Goal: Task Accomplishment & Management: Use online tool/utility

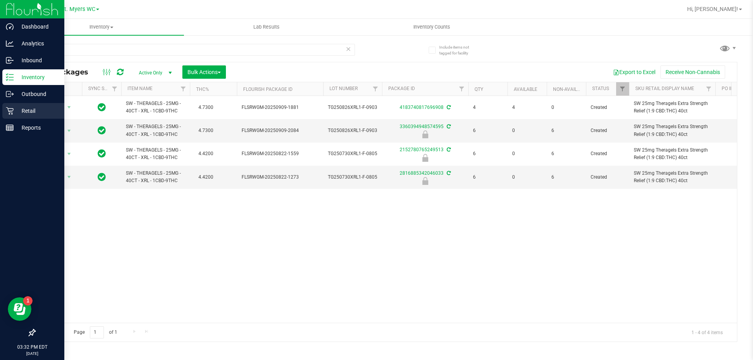
click at [4, 107] on div "Retail" at bounding box center [33, 111] width 62 height 16
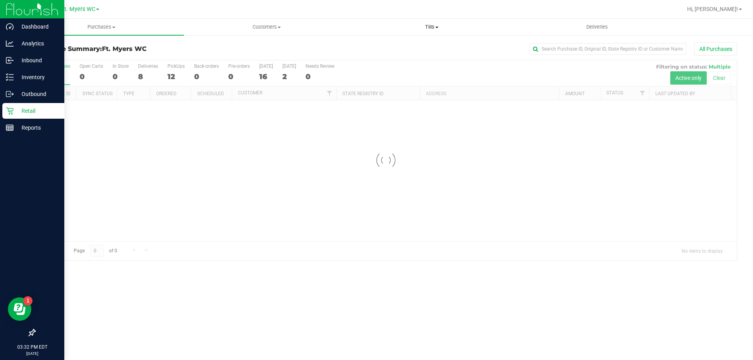
click at [482, 32] on uib-tab-heading "Tills Manage tills Reconcile e-payments" at bounding box center [431, 27] width 164 height 16
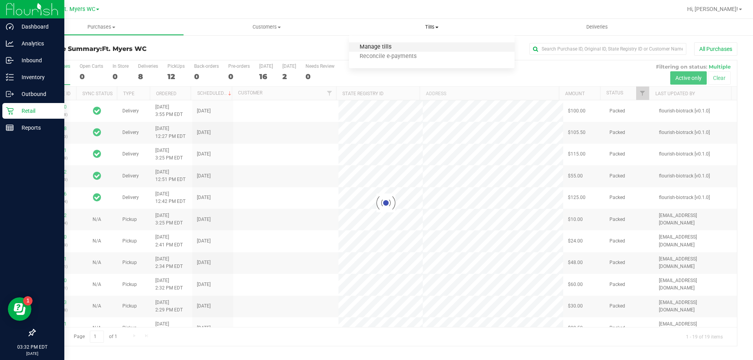
click at [377, 46] on span "Manage tills" at bounding box center [375, 47] width 53 height 7
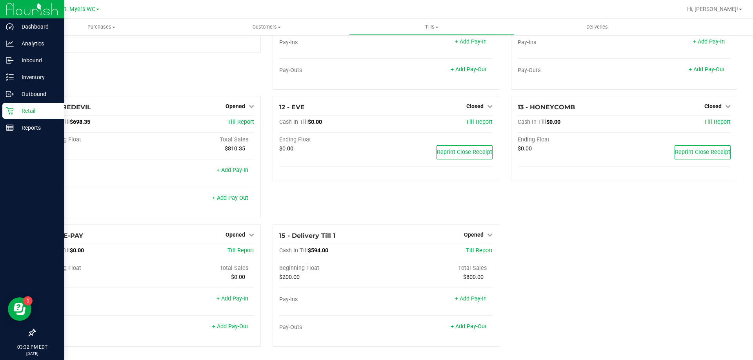
scroll to position [327, 0]
click at [483, 249] on span "Till Report" at bounding box center [479, 250] width 27 height 7
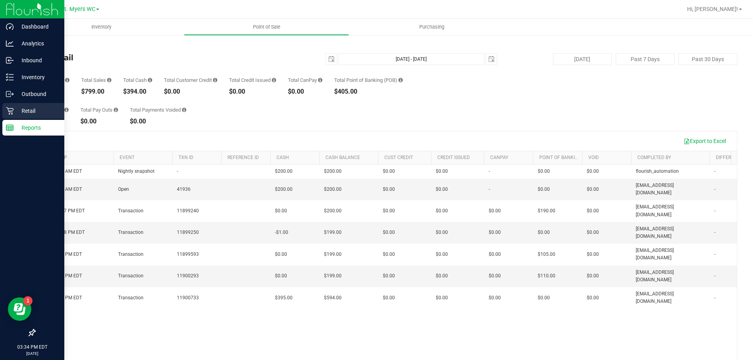
click at [17, 109] on p "Retail" at bounding box center [37, 110] width 47 height 9
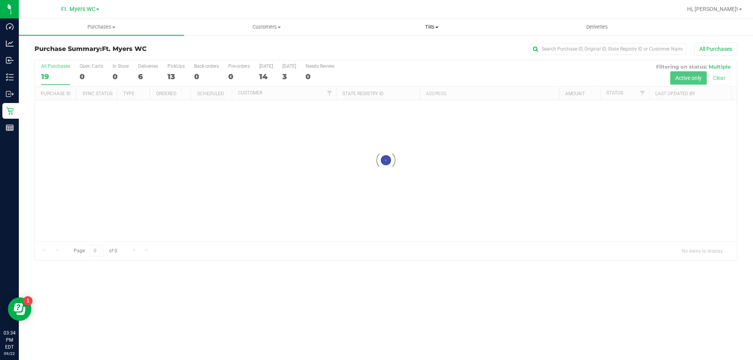
click at [436, 31] on uib-tab-heading "Tills Manage tills Reconcile e-payments" at bounding box center [431, 27] width 164 height 16
click at [396, 43] on li "Manage tills" at bounding box center [431, 47] width 165 height 9
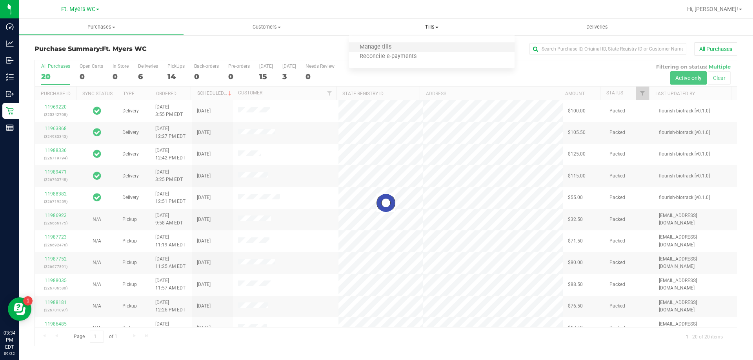
click at [396, 43] on li "Manage tills" at bounding box center [431, 47] width 165 height 9
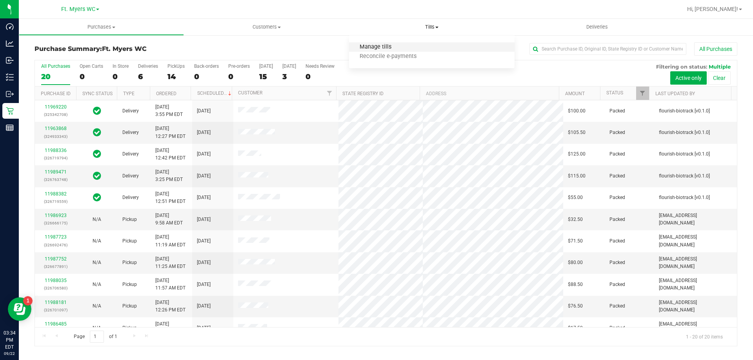
click at [381, 49] on span "Manage tills" at bounding box center [375, 47] width 53 height 7
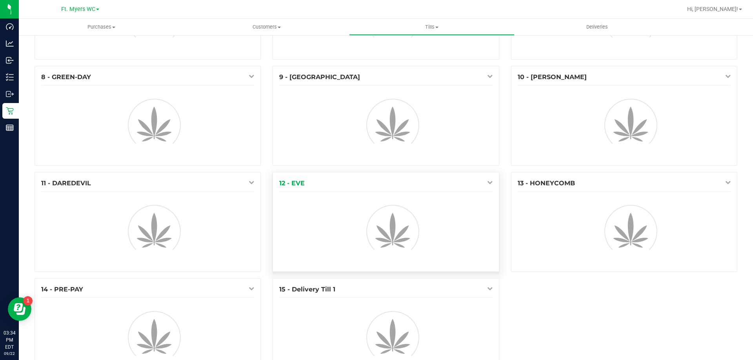
scroll to position [221, 0]
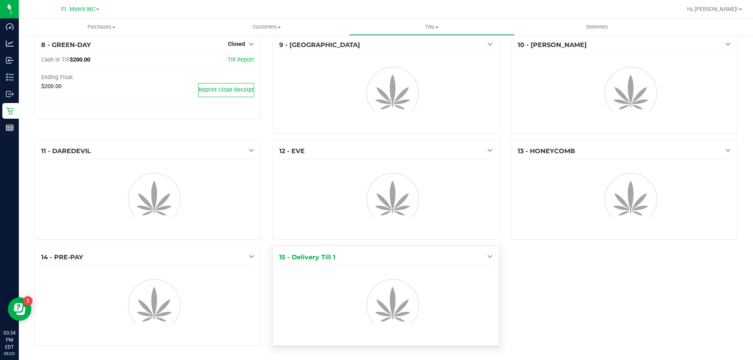
click at [487, 256] on icon at bounding box center [489, 256] width 5 height 5
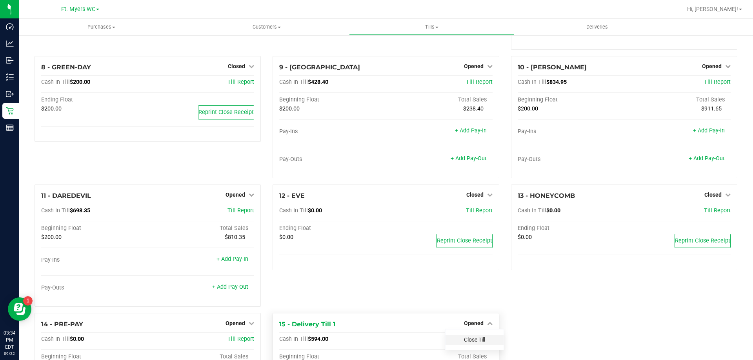
click at [466, 340] on link "Close Till" at bounding box center [474, 340] width 21 height 6
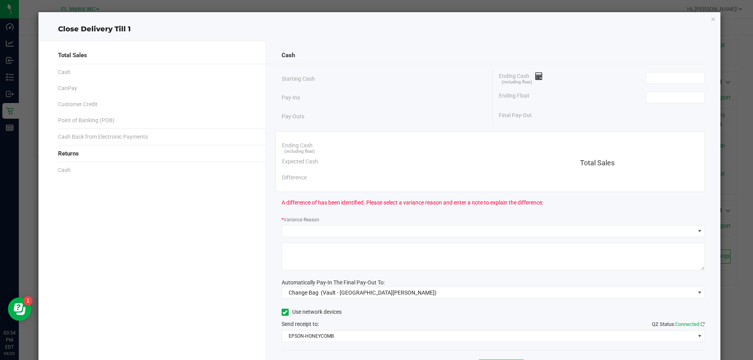
scroll to position [238, 0]
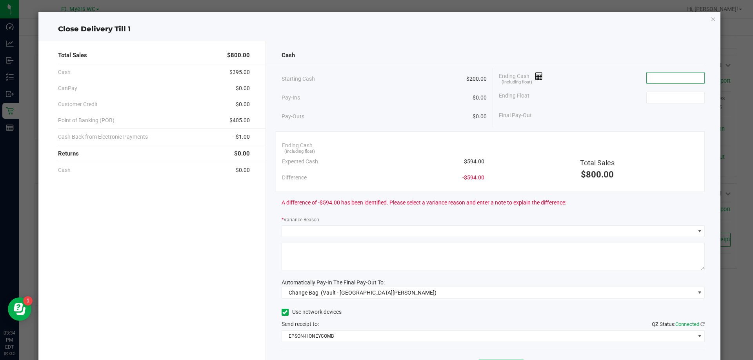
click at [660, 79] on input at bounding box center [676, 78] width 58 height 11
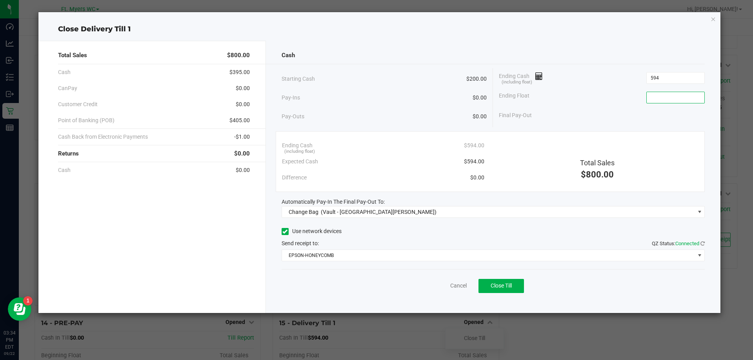
type input "$594.00"
click at [684, 98] on input at bounding box center [676, 97] width 58 height 11
type input "$200.00"
click at [508, 284] on span "Close Till" at bounding box center [501, 286] width 21 height 6
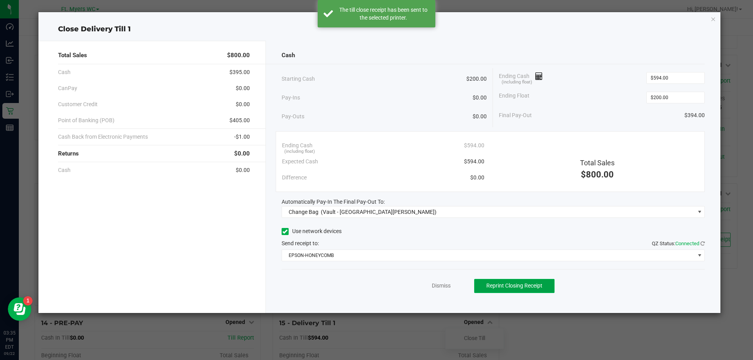
click at [507, 283] on span "Reprint Closing Receipt" at bounding box center [514, 286] width 56 height 6
click at [712, 18] on icon "button" at bounding box center [713, 18] width 5 height 9
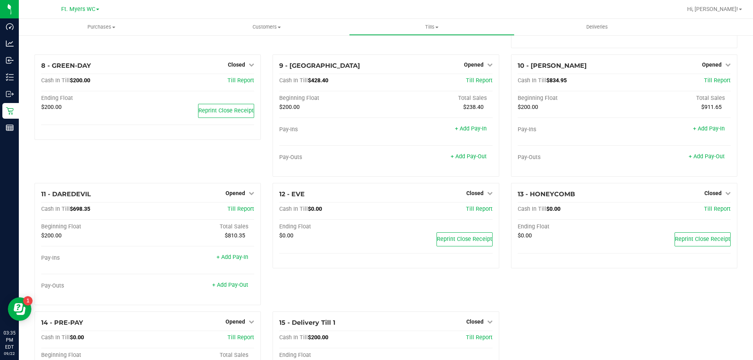
scroll to position [338, 0]
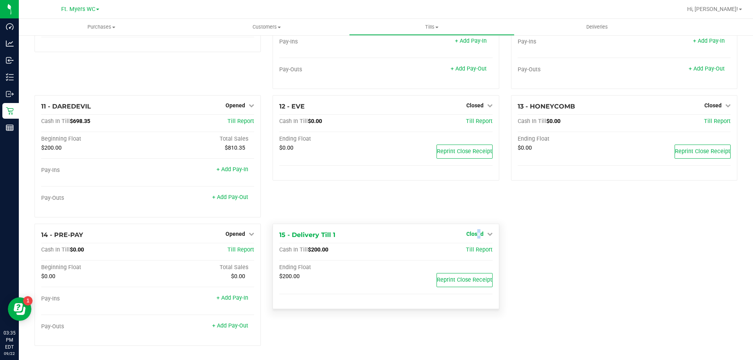
click at [475, 235] on span "Closed" at bounding box center [474, 234] width 17 height 6
click at [522, 225] on div "1 - Vault - Fort [PERSON_NAME] Count Vault Cash In Vault: $2,394.00 Main: $0.00…" at bounding box center [386, 28] width 715 height 647
click at [482, 235] on link "Closed" at bounding box center [479, 234] width 26 height 6
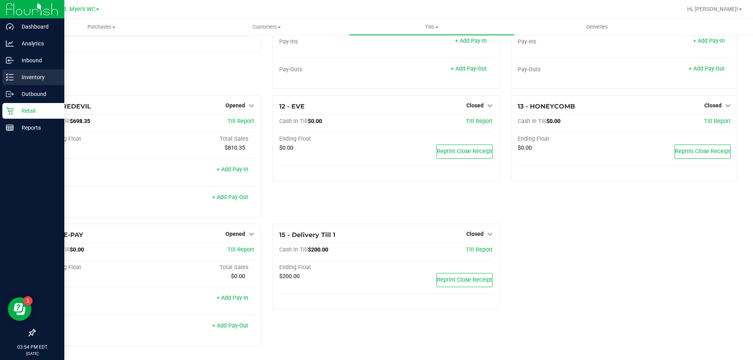
click at [17, 78] on p "Inventory" at bounding box center [37, 77] width 47 height 9
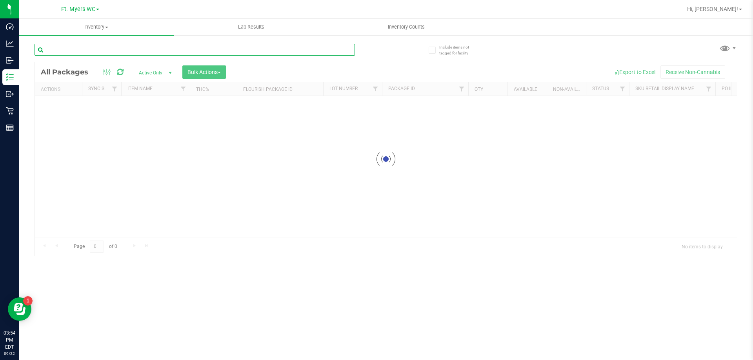
click at [193, 51] on input "text" at bounding box center [195, 50] width 320 height 12
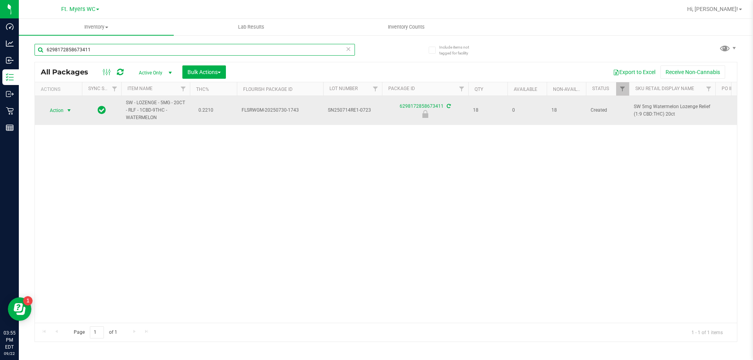
type input "6298172858673411"
click at [68, 111] on span "select" at bounding box center [69, 110] width 6 height 6
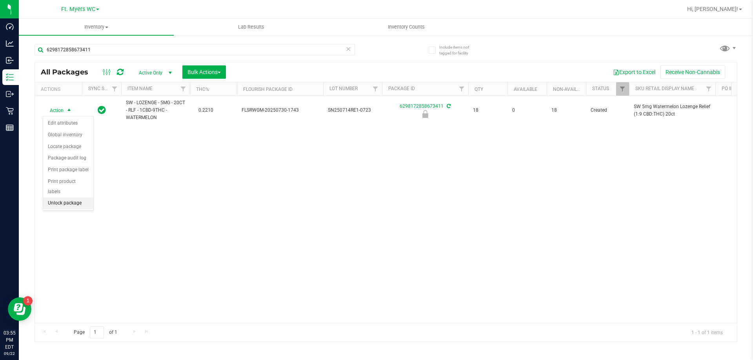
click at [52, 198] on li "Unlock package" at bounding box center [68, 204] width 50 height 12
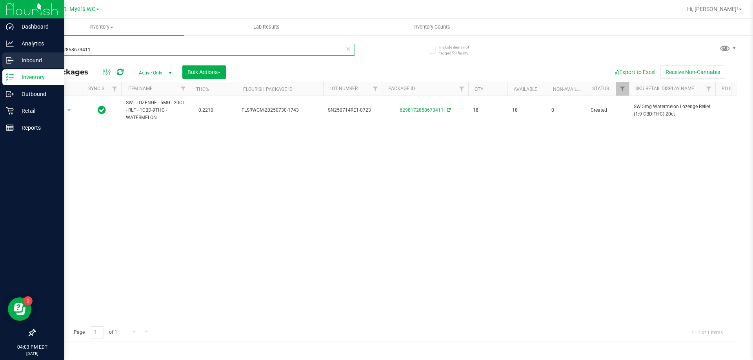
drag, startPoint x: 115, startPoint y: 53, endPoint x: 0, endPoint y: 55, distance: 115.3
click at [0, 55] on div "Dashboard Analytics Inbound Inventory Outbound Retail Reports 04:03 PM EDT [DAT…" at bounding box center [376, 180] width 753 height 360
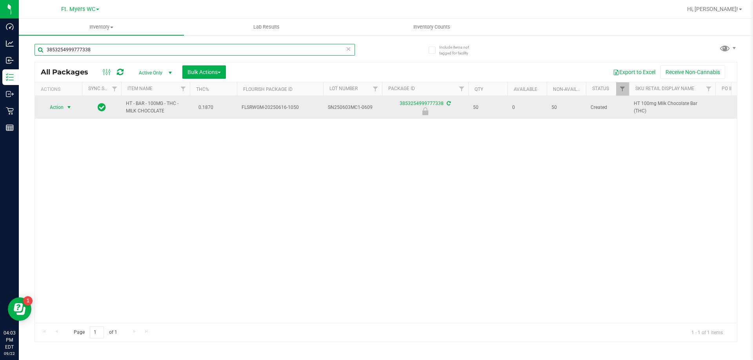
type input "3853254999777338"
click at [66, 106] on span "select" at bounding box center [69, 107] width 6 height 6
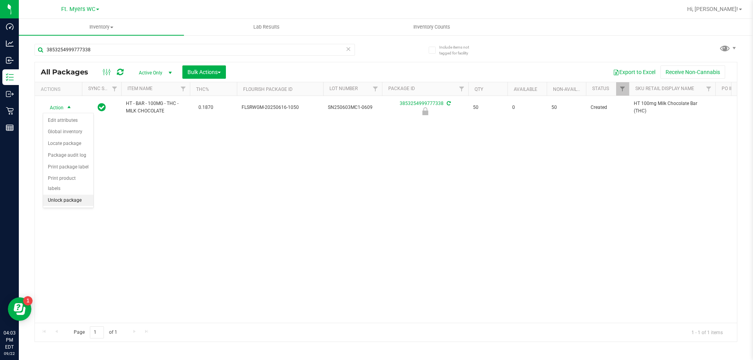
click at [59, 195] on li "Unlock package" at bounding box center [68, 201] width 50 height 12
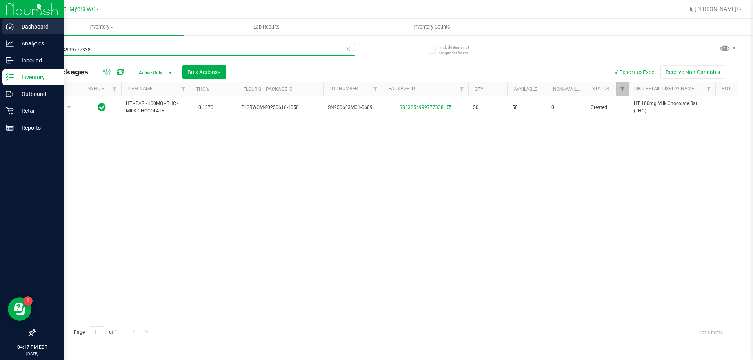
drag, startPoint x: 112, startPoint y: 45, endPoint x: 0, endPoint y: 20, distance: 115.0
click at [0, 20] on div "Dashboard Analytics Inbound Inventory Outbound Retail Reports 04:17 PM EDT [DAT…" at bounding box center [376, 180] width 753 height 360
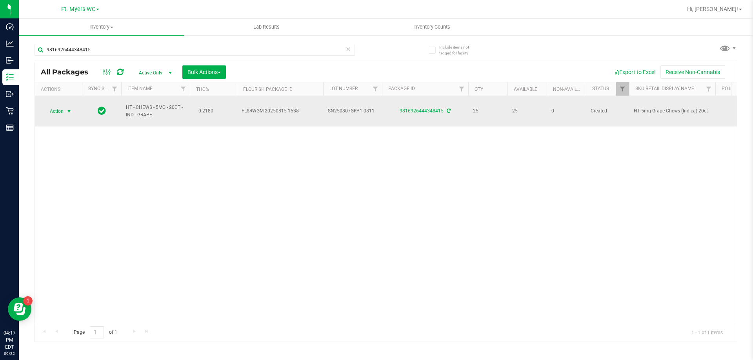
click at [69, 110] on span "select" at bounding box center [69, 111] width 6 height 6
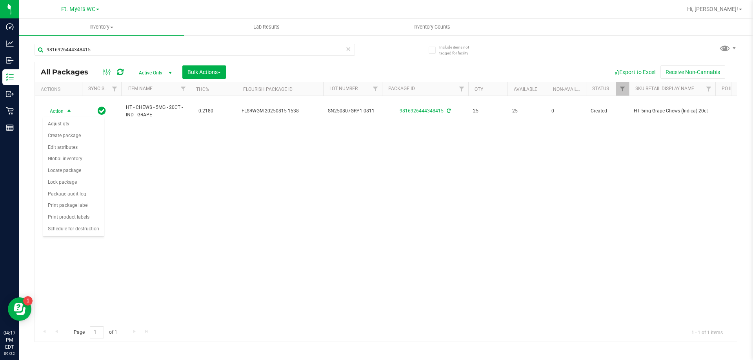
click at [155, 230] on div "Action Action Adjust qty Create package Edit attributes Global inventory Locate…" at bounding box center [386, 209] width 702 height 227
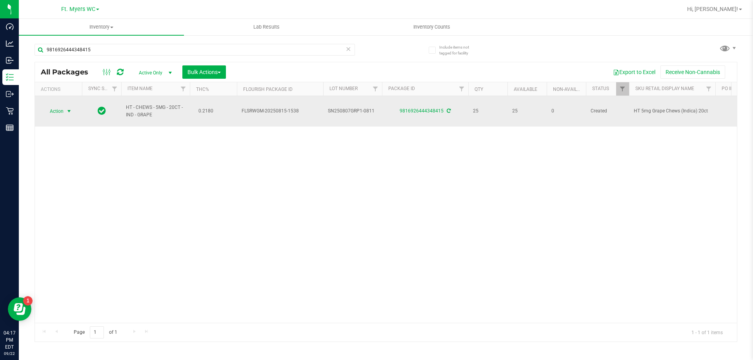
click at [65, 114] on span "select" at bounding box center [69, 111] width 10 height 11
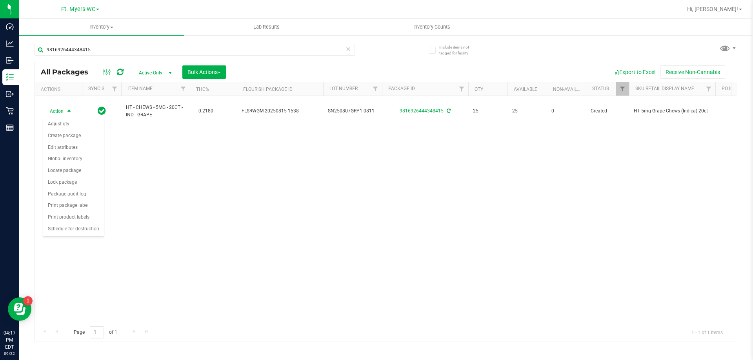
click at [173, 216] on div "Action Action Adjust qty Create package Edit attributes Global inventory Locate…" at bounding box center [386, 209] width 702 height 227
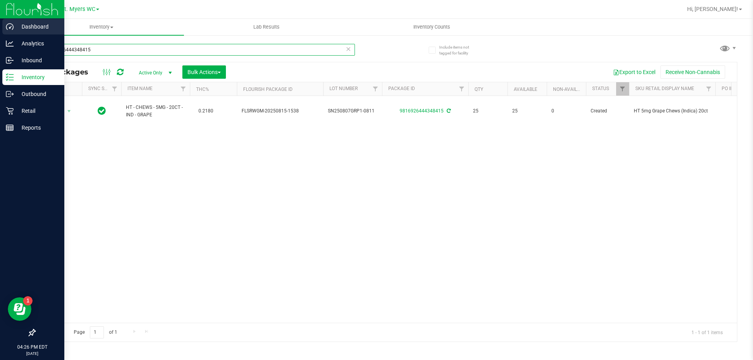
drag, startPoint x: 156, startPoint y: 52, endPoint x: 0, endPoint y: 23, distance: 158.8
click at [0, 23] on div "Dashboard Analytics Inbound Inventory Outbound Retail Reports 04:26 PM EDT [DAT…" at bounding box center [376, 180] width 753 height 360
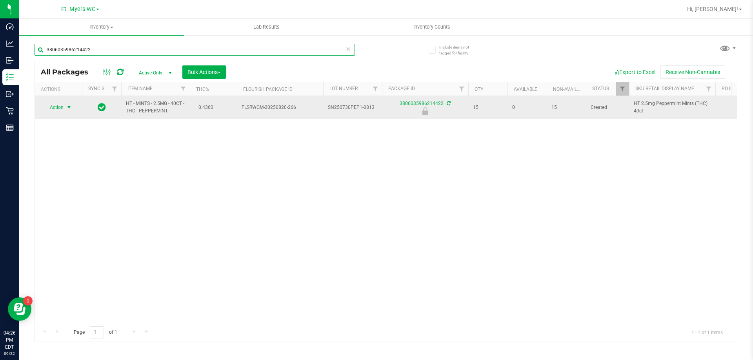
type input "3806035986214422"
click at [67, 106] on span "select" at bounding box center [69, 107] width 6 height 6
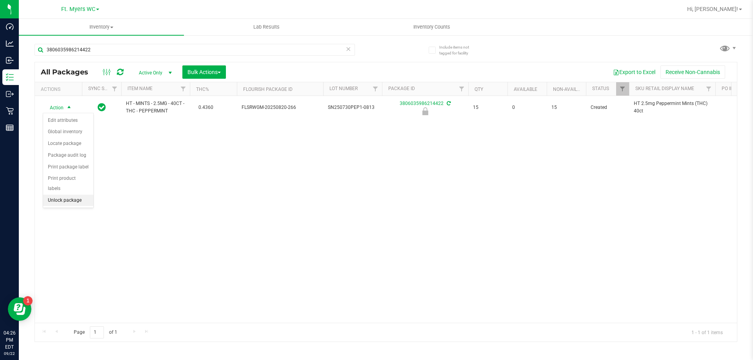
click at [58, 195] on li "Unlock package" at bounding box center [68, 201] width 50 height 12
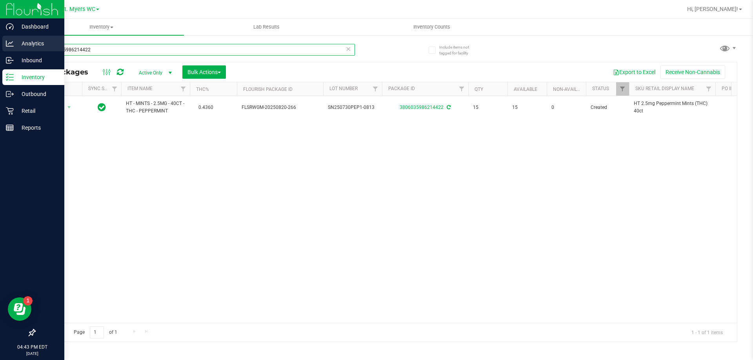
drag, startPoint x: 104, startPoint y: 50, endPoint x: 0, endPoint y: 49, distance: 104.3
click at [0, 49] on div "Dashboard Analytics Inbound Inventory Outbound Retail Reports 04:43 PM EDT [DAT…" at bounding box center [376, 180] width 753 height 360
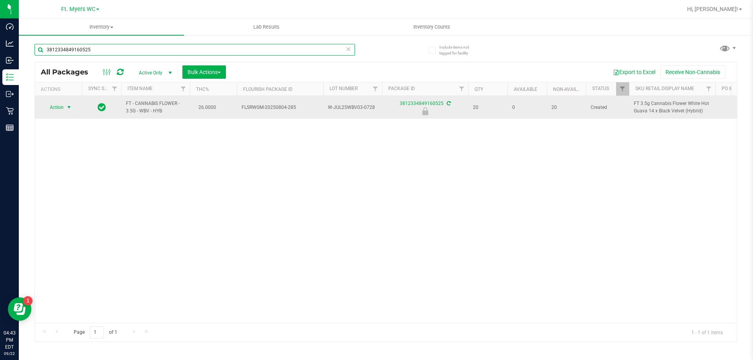
type input "3812334849160525"
click at [61, 112] on span "Action" at bounding box center [53, 107] width 21 height 11
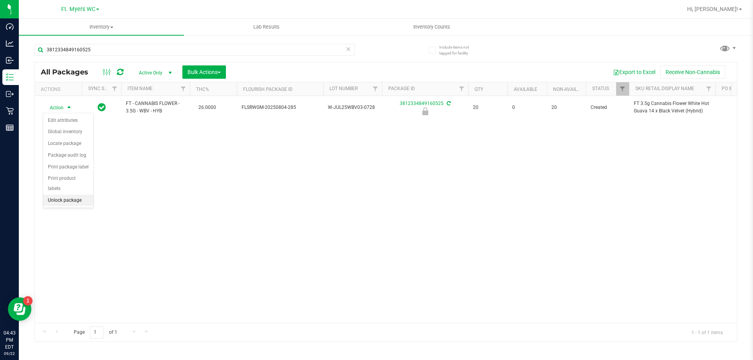
click at [71, 195] on li "Unlock package" at bounding box center [68, 201] width 50 height 12
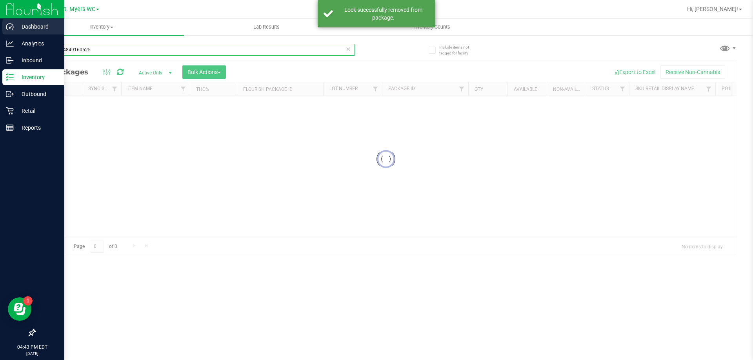
drag, startPoint x: 109, startPoint y: 49, endPoint x: 0, endPoint y: 27, distance: 110.9
click at [0, 27] on div "Dashboard Analytics Inbound Inventory Outbound Retail Reports 04:43 PM EDT [DAT…" at bounding box center [376, 180] width 753 height 360
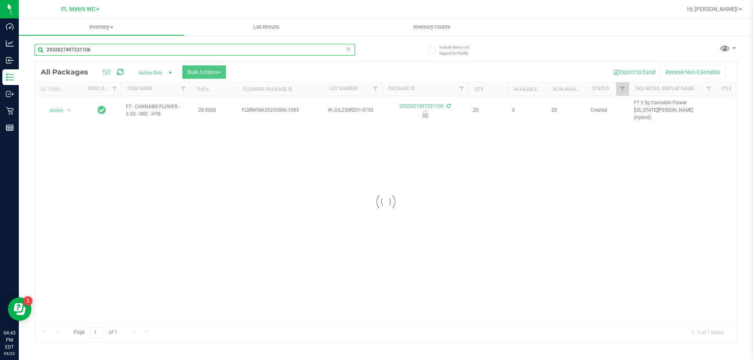
type input "2932627497231106"
click at [49, 108] on div at bounding box center [386, 202] width 702 height 280
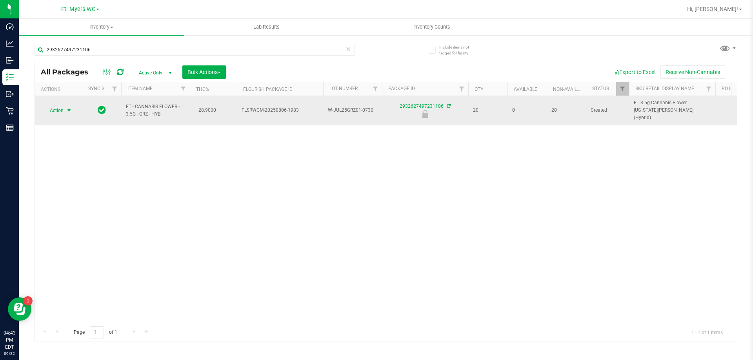
click at [54, 107] on span "Action" at bounding box center [53, 110] width 21 height 11
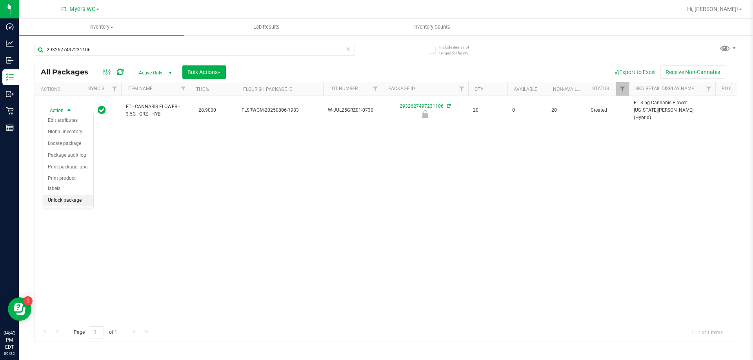
click at [63, 195] on li "Unlock package" at bounding box center [68, 201] width 50 height 12
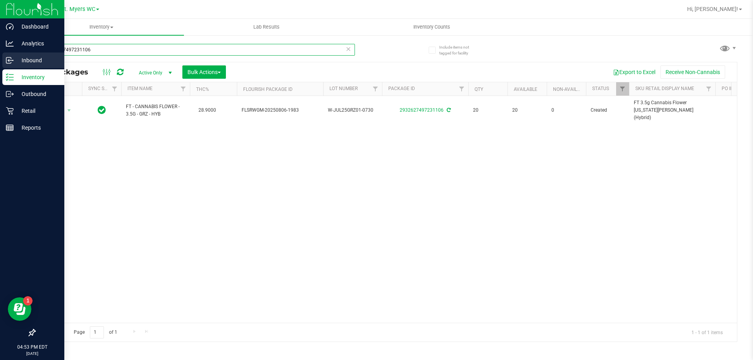
drag, startPoint x: 117, startPoint y: 48, endPoint x: 0, endPoint y: 59, distance: 117.4
click at [0, 59] on div "Dashboard Analytics Inbound Inventory Outbound Retail Reports 04:53 PM EDT [DAT…" at bounding box center [376, 180] width 753 height 360
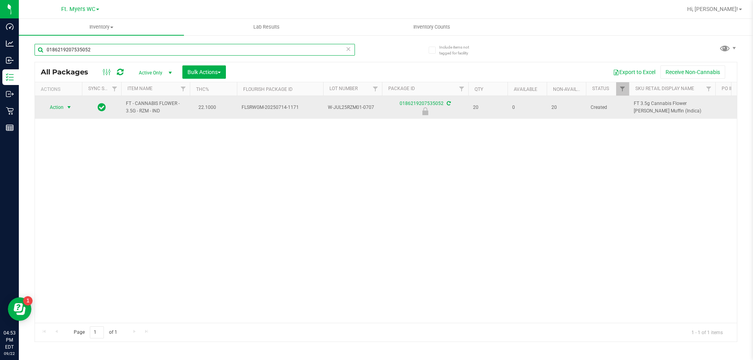
type input "0186219207535052"
click at [64, 109] on span "select" at bounding box center [69, 107] width 10 height 11
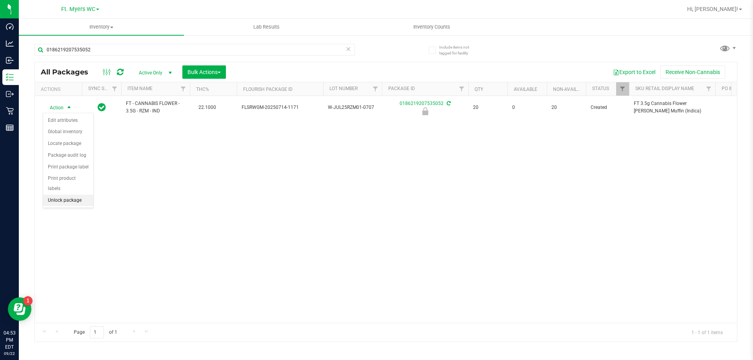
click at [55, 195] on li "Unlock package" at bounding box center [68, 201] width 50 height 12
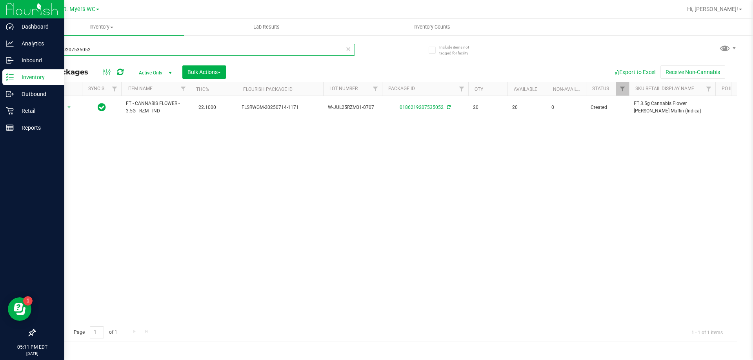
drag, startPoint x: 120, startPoint y: 50, endPoint x: 0, endPoint y: 71, distance: 121.8
click at [0, 71] on div "Dashboard Analytics Inbound Inventory Outbound Retail Reports 05:11 PM EDT [DAT…" at bounding box center [376, 180] width 753 height 360
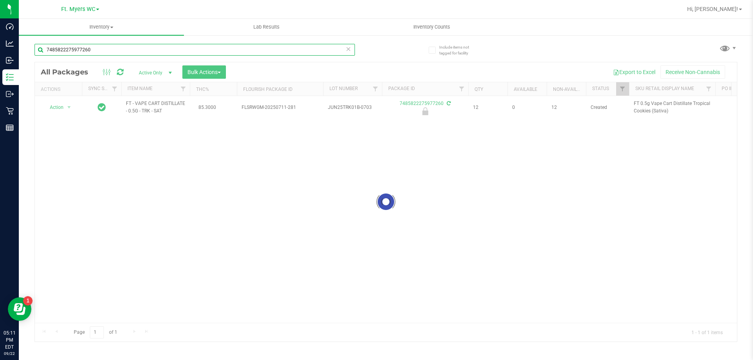
type input "7485822275977260"
click at [65, 106] on div at bounding box center [386, 202] width 702 height 280
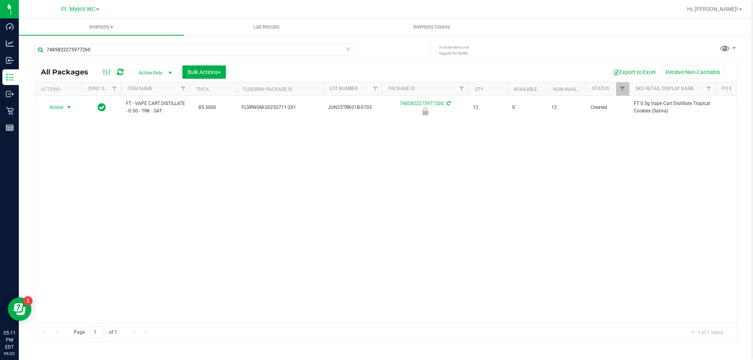
click at [65, 106] on span "select" at bounding box center [69, 107] width 10 height 11
click at [65, 195] on li "Unlock package" at bounding box center [68, 201] width 50 height 12
